Goal: Information Seeking & Learning: Check status

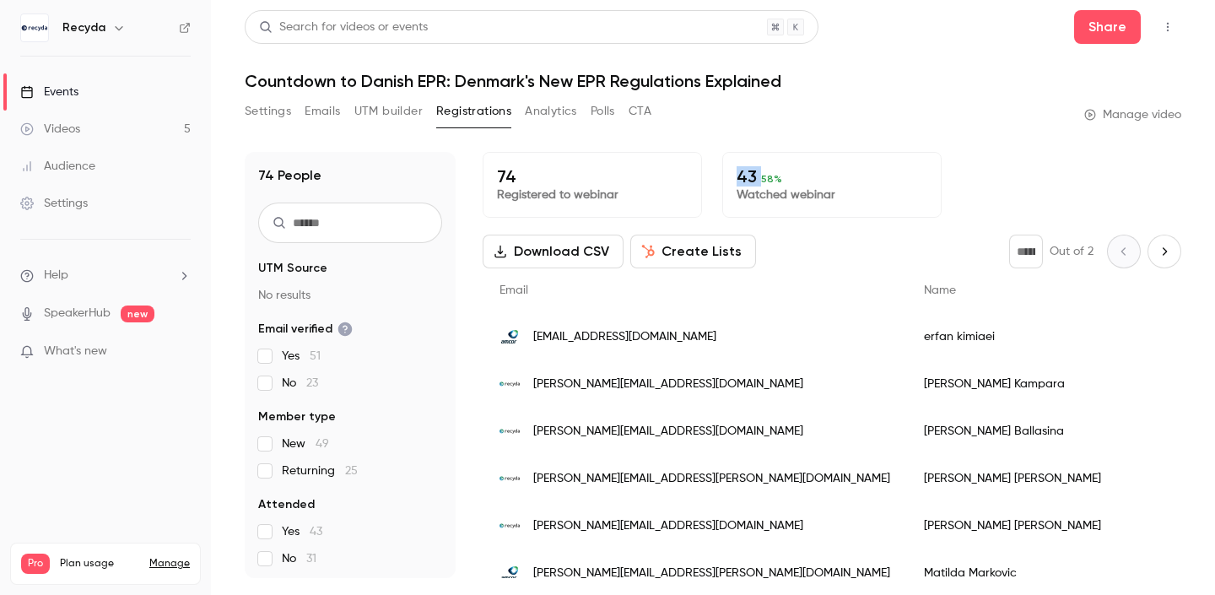
drag, startPoint x: 737, startPoint y: 168, endPoint x: 760, endPoint y: 170, distance: 23.7
click at [760, 170] on p "43 58 %" at bounding box center [832, 176] width 191 height 20
click at [972, 188] on div "74 Registered to webinar 43 58 % Watched webinar" at bounding box center [832, 185] width 699 height 66
click at [758, 188] on p "Watched webinar" at bounding box center [832, 195] width 191 height 17
drag, startPoint x: 763, startPoint y: 177, endPoint x: 779, endPoint y: 177, distance: 16.0
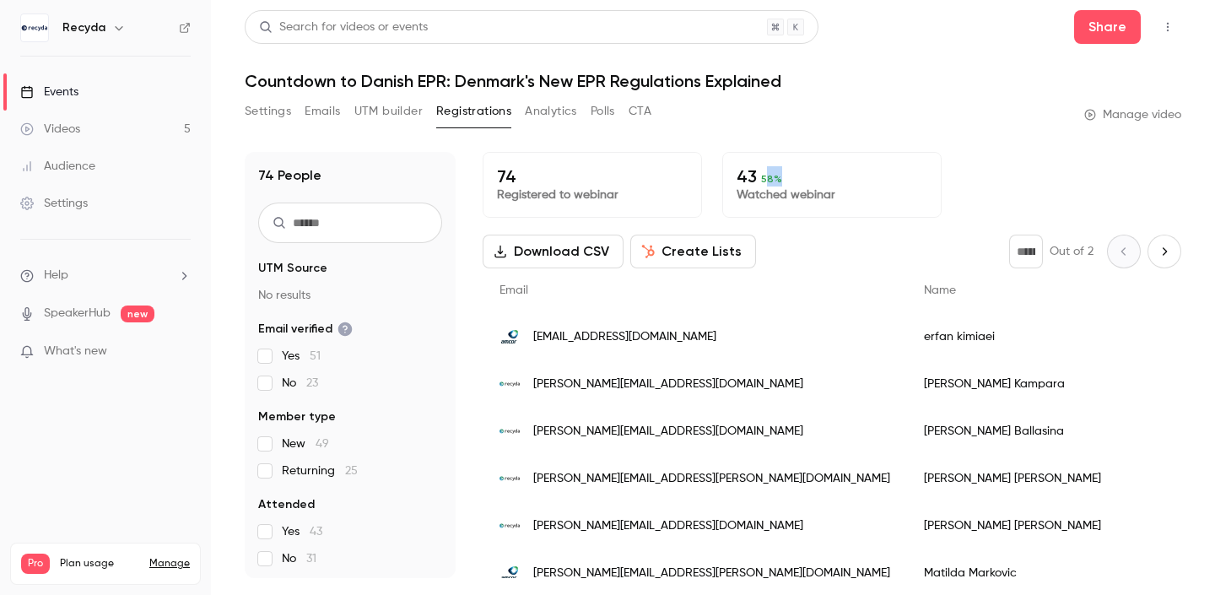
click at [779, 177] on p "43 58 %" at bounding box center [832, 176] width 191 height 20
click at [890, 194] on p "Watched webinar" at bounding box center [832, 195] width 191 height 17
click at [124, 122] on link "Videos 5" at bounding box center [105, 129] width 211 height 37
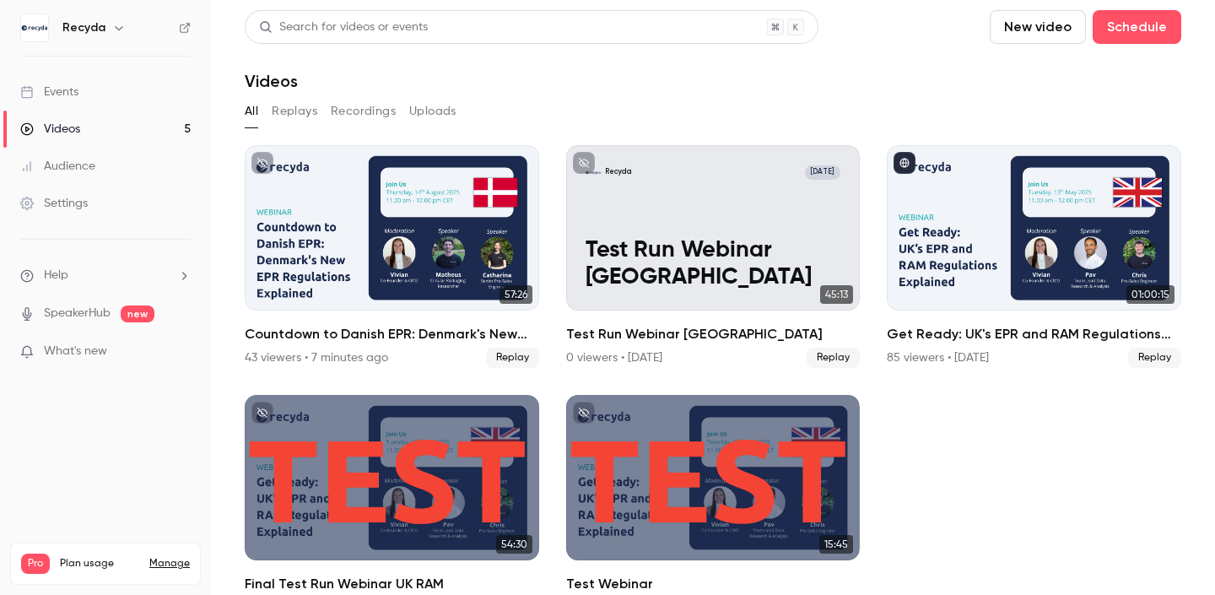
click at [56, 99] on div "Events" at bounding box center [49, 92] width 58 height 17
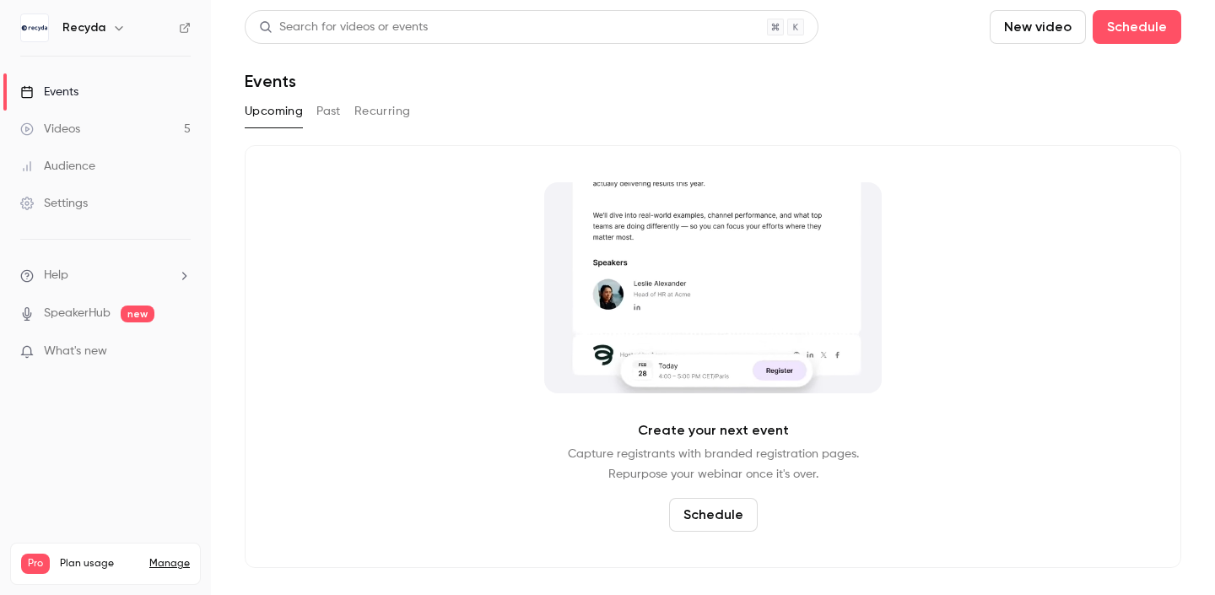
click at [62, 127] on div "Videos" at bounding box center [50, 129] width 60 height 17
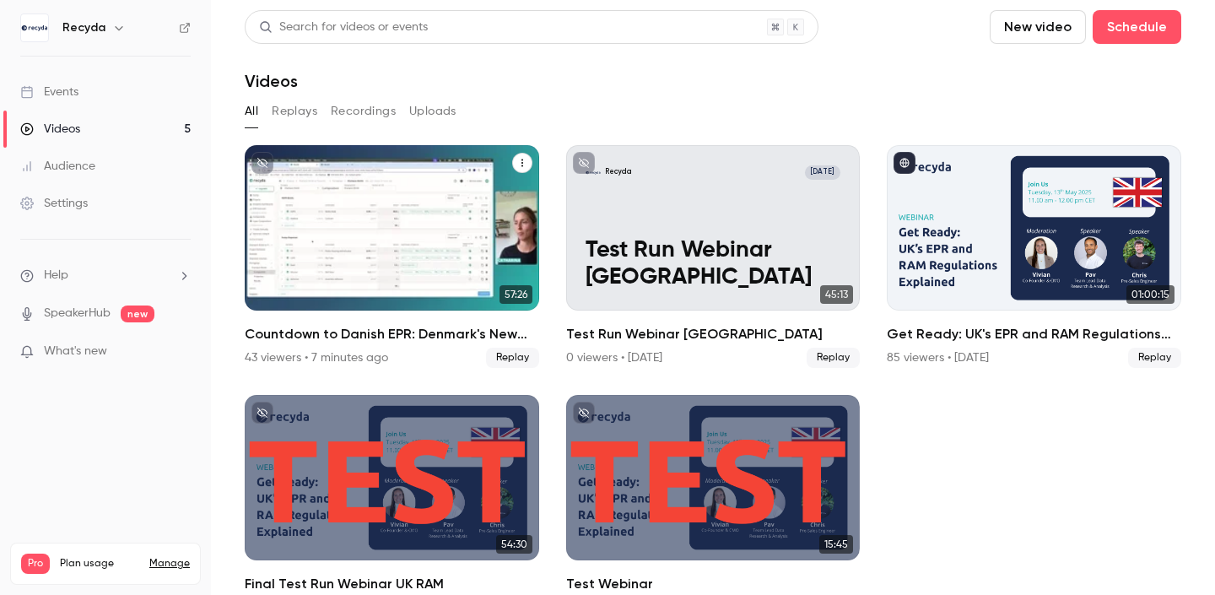
click at [337, 192] on div "Countdown to Danish EPR: Denmark's New EPR Regulations Explained" at bounding box center [392, 227] width 295 height 165
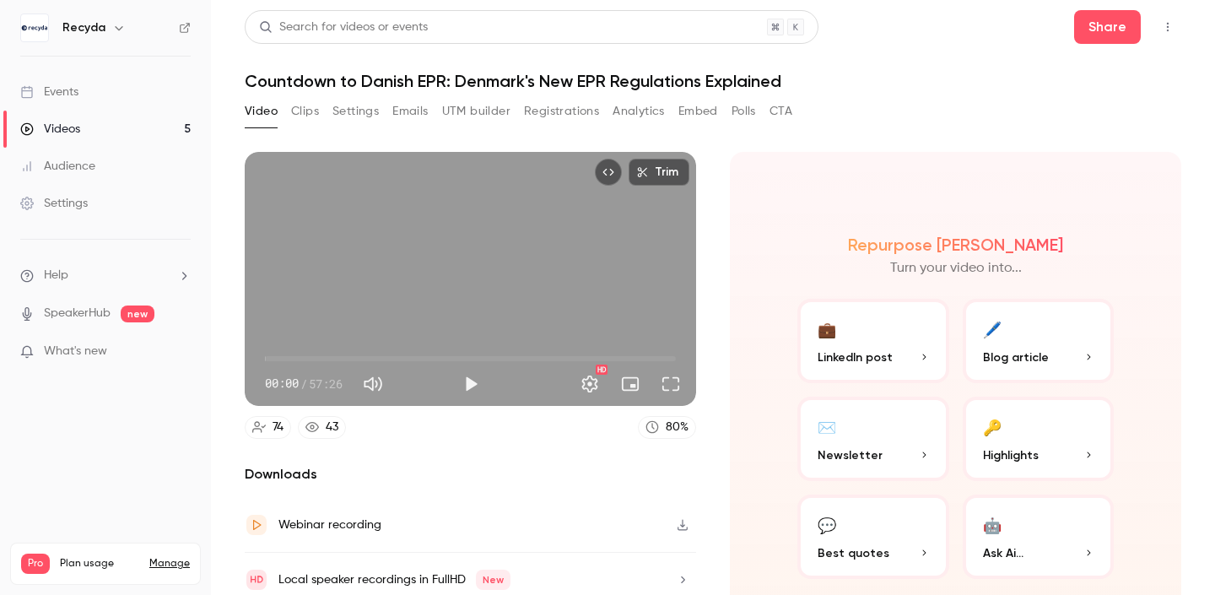
click at [566, 120] on button "Registrations" at bounding box center [561, 111] width 75 height 27
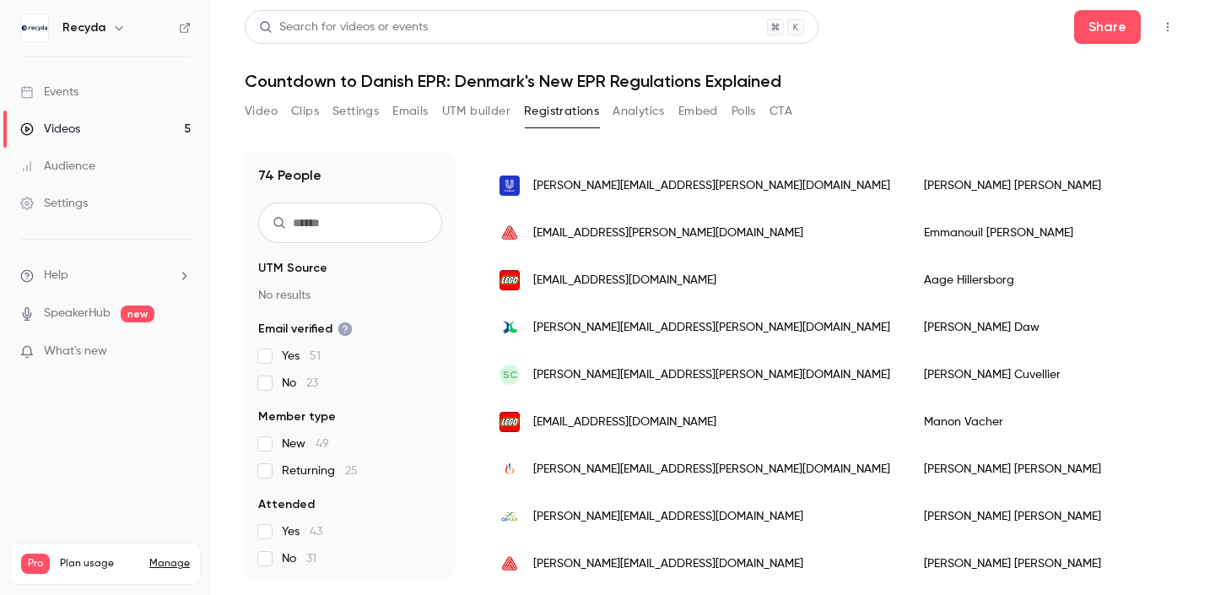
scroll to position [2098, 0]
